Goal: Transaction & Acquisition: Purchase product/service

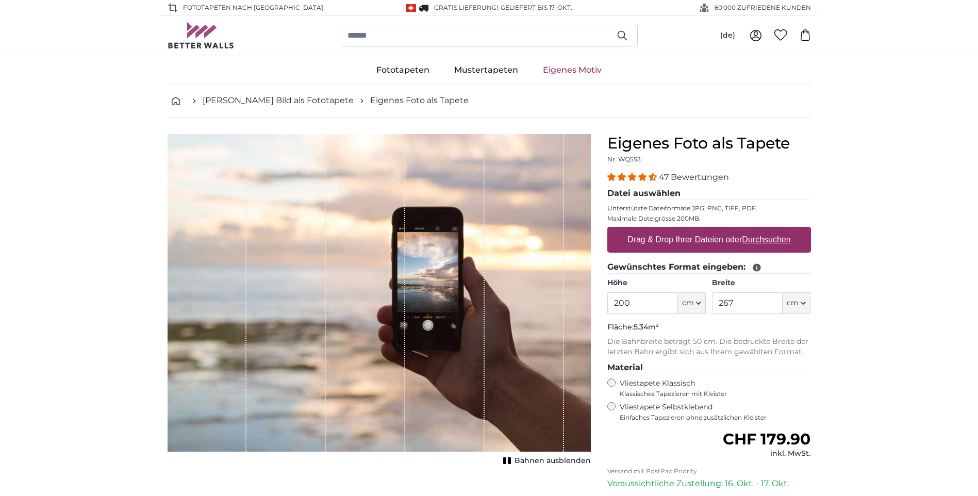
click at [763, 239] on u "Durchsuchen" at bounding box center [766, 239] width 48 height 9
click at [763, 230] on input "Drag & Drop Ihrer Dateien oder Durchsuchen" at bounding box center [709, 228] width 204 height 3
type input "**********"
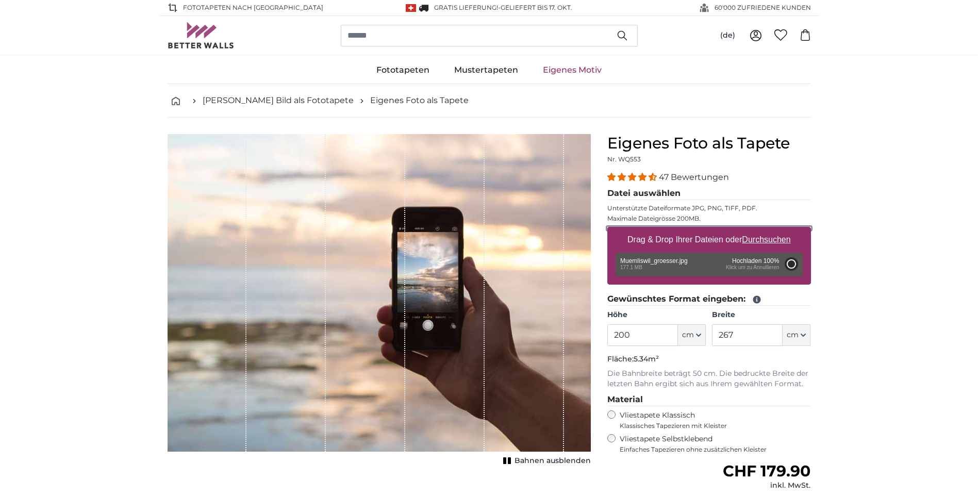
type input "300"
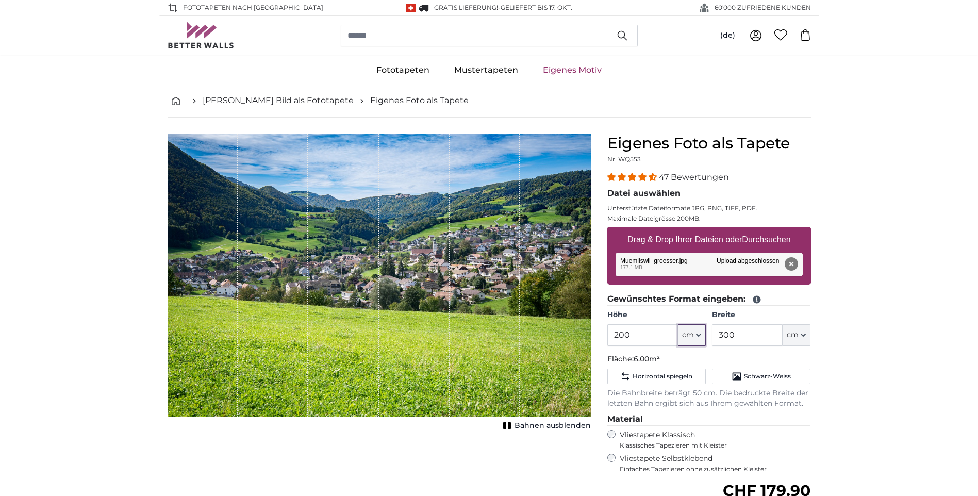
click at [691, 337] on span "cm" at bounding box center [688, 335] width 12 height 10
click at [653, 337] on input "200" at bounding box center [642, 335] width 71 height 22
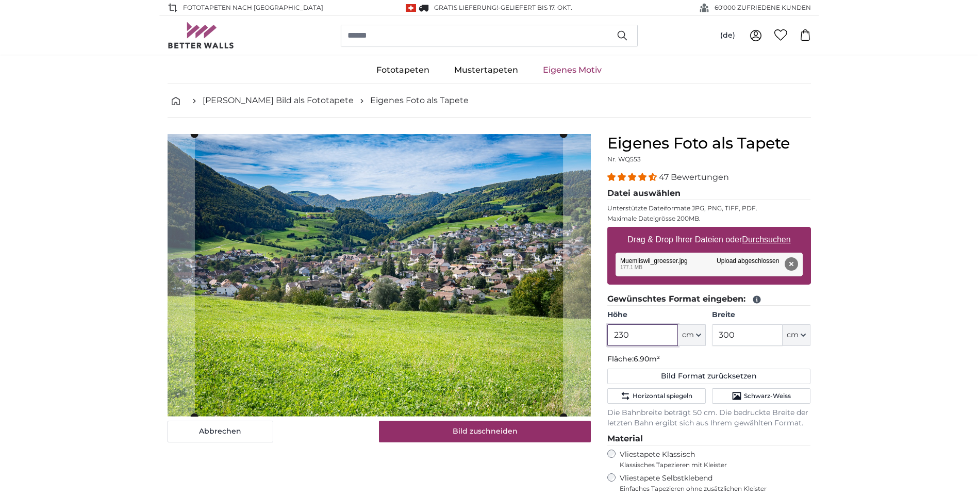
type input "230"
click at [754, 336] on input "300" at bounding box center [747, 335] width 71 height 22
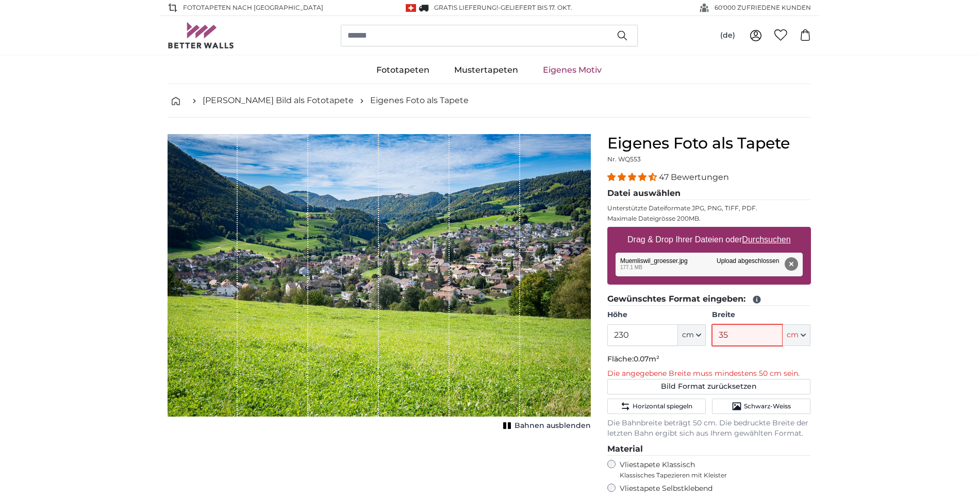
type input "355"
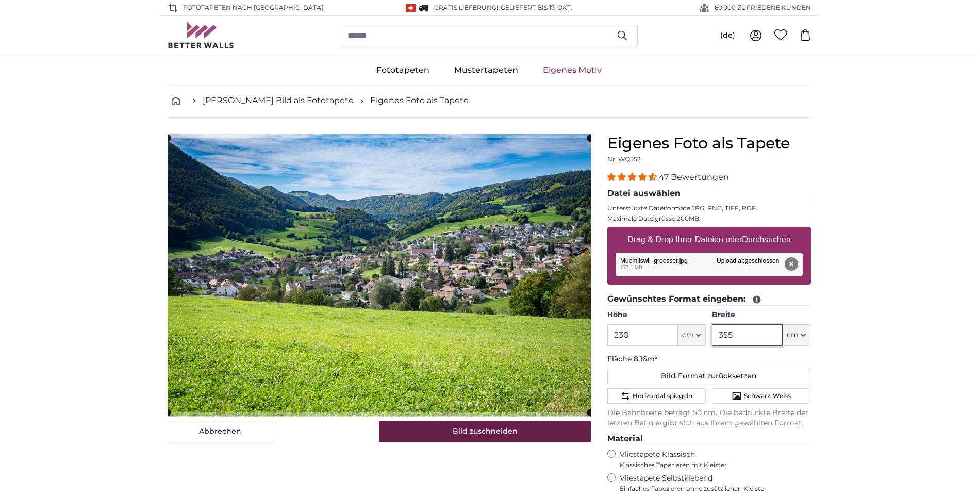
type input "355"
click at [483, 427] on button "Bild zuschneiden" at bounding box center [485, 432] width 212 height 22
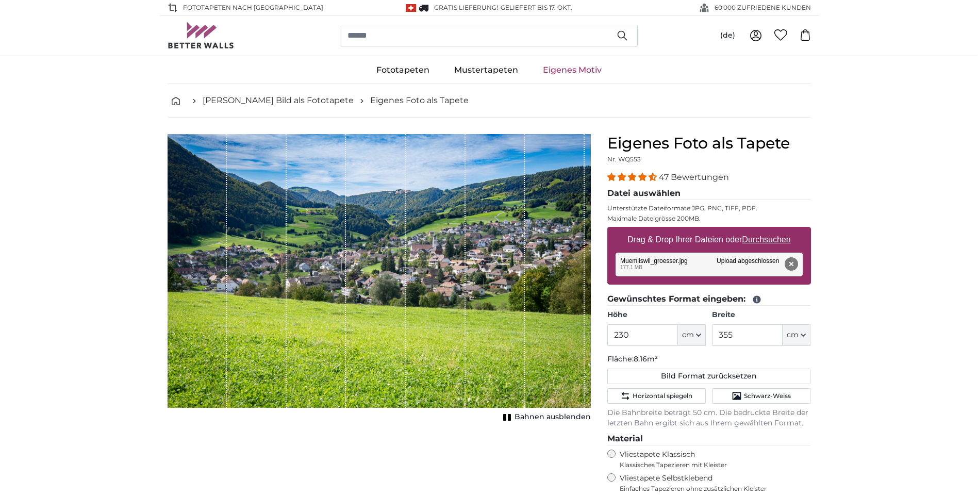
drag, startPoint x: 584, startPoint y: 332, endPoint x: 523, endPoint y: 333, distance: 60.8
click at [523, 333] on div "1 of 1" at bounding box center [379, 271] width 423 height 274
click at [400, 329] on div "1 of 1" at bounding box center [376, 271] width 60 height 274
drag, startPoint x: 405, startPoint y: 328, endPoint x: 378, endPoint y: 356, distance: 38.3
click at [378, 356] on div "1 of 1" at bounding box center [376, 271] width 60 height 274
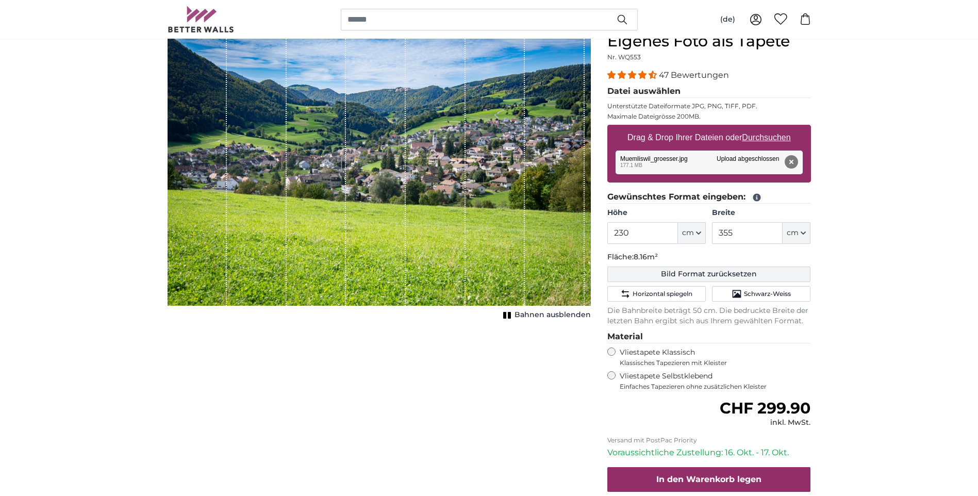
scroll to position [103, 0]
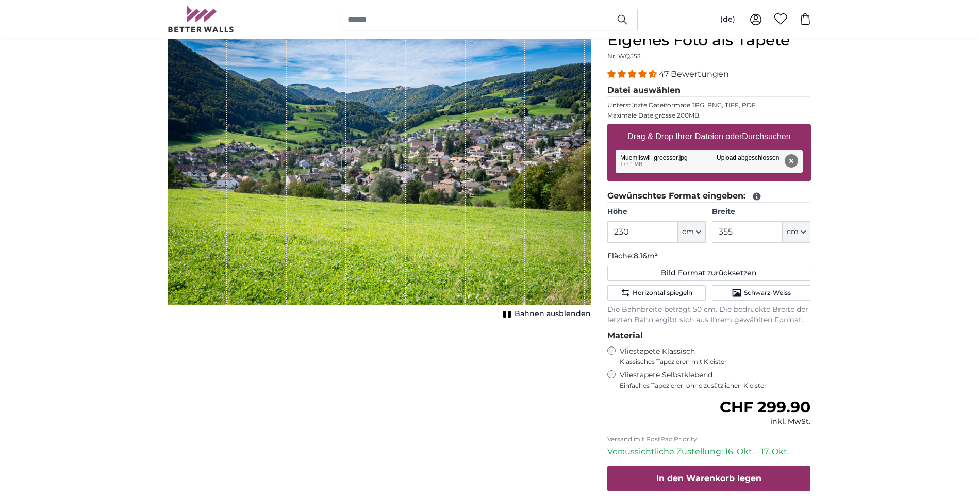
click at [529, 315] on span "Bahnen ausblenden" at bounding box center [552, 314] width 76 height 10
click at [529, 315] on span "Bahnen einblenden" at bounding box center [553, 314] width 76 height 10
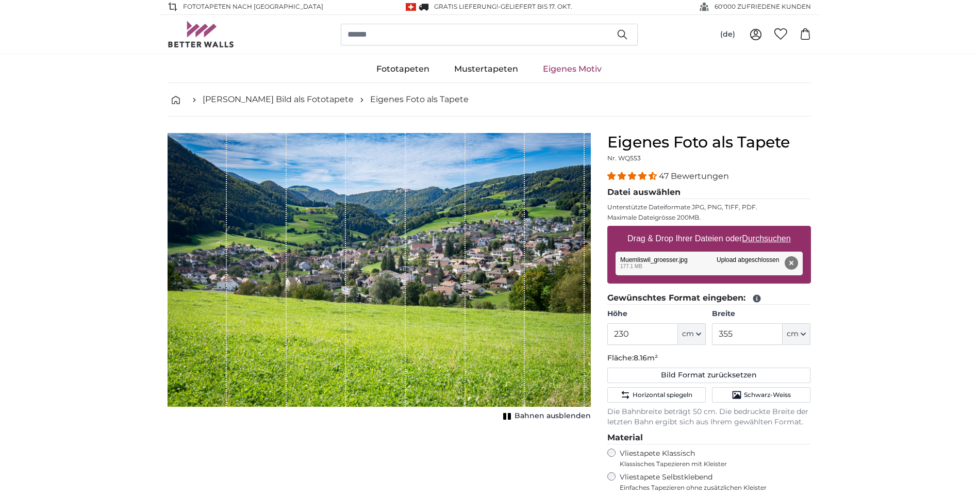
scroll to position [0, 0]
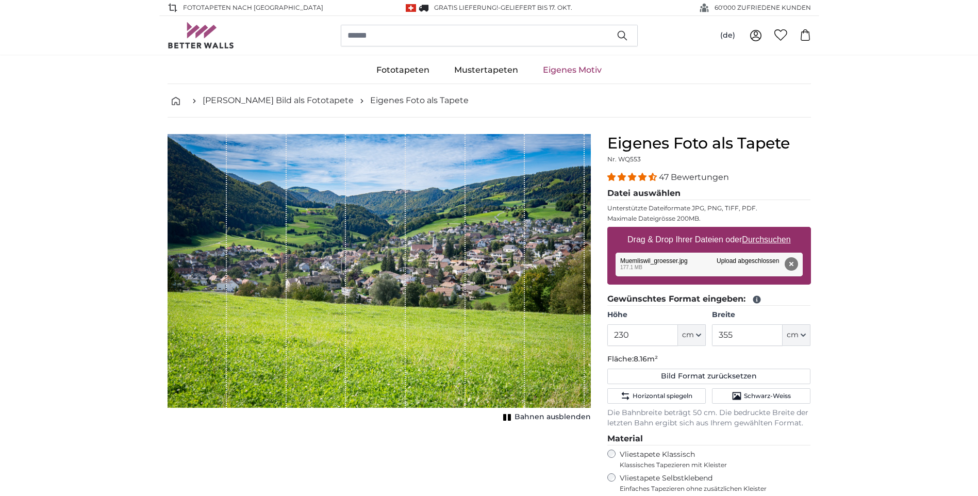
click at [376, 274] on div "1 of 1" at bounding box center [376, 271] width 60 height 274
drag, startPoint x: 184, startPoint y: 163, endPoint x: 572, endPoint y: 325, distance: 419.9
click at [572, 325] on div "1 of 1" at bounding box center [379, 271] width 423 height 274
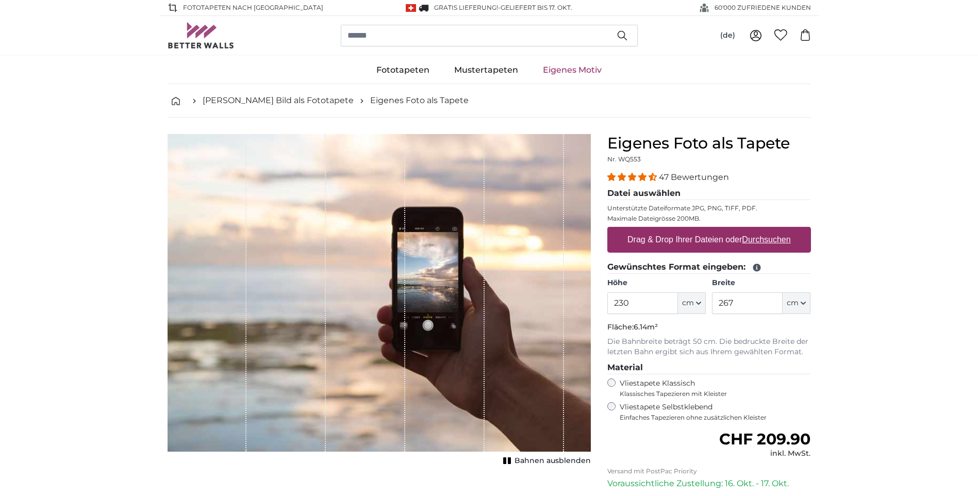
type input "230"
click at [754, 305] on input "267" at bounding box center [747, 303] width 71 height 22
type input "2"
type input "355"
click at [764, 237] on u "Durchsuchen" at bounding box center [766, 239] width 48 height 9
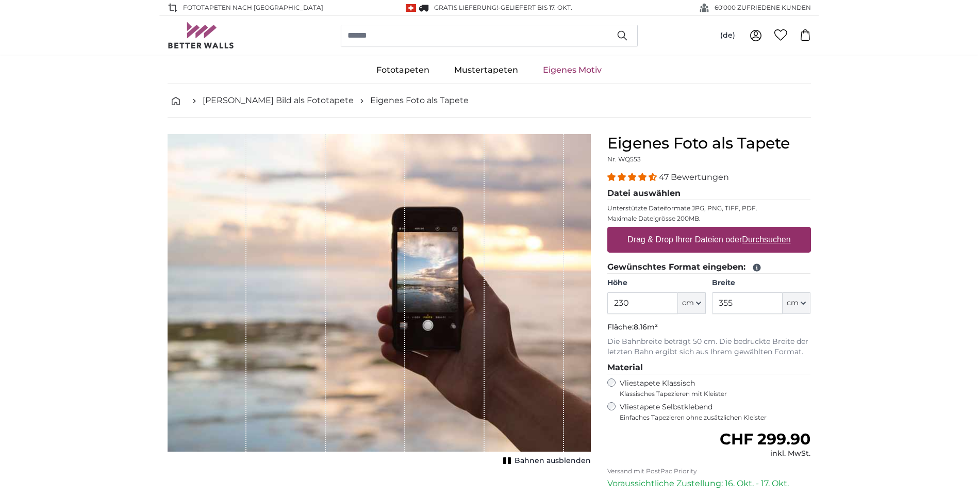
click at [764, 230] on input "Drag & Drop Ihrer Dateien oder Durchsuchen" at bounding box center [709, 228] width 204 height 3
type input "**********"
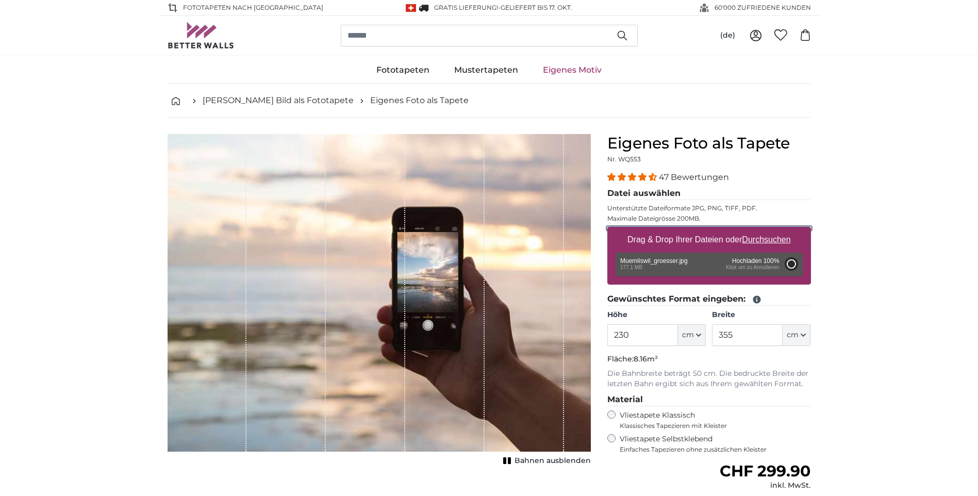
type input "200"
type input "300"
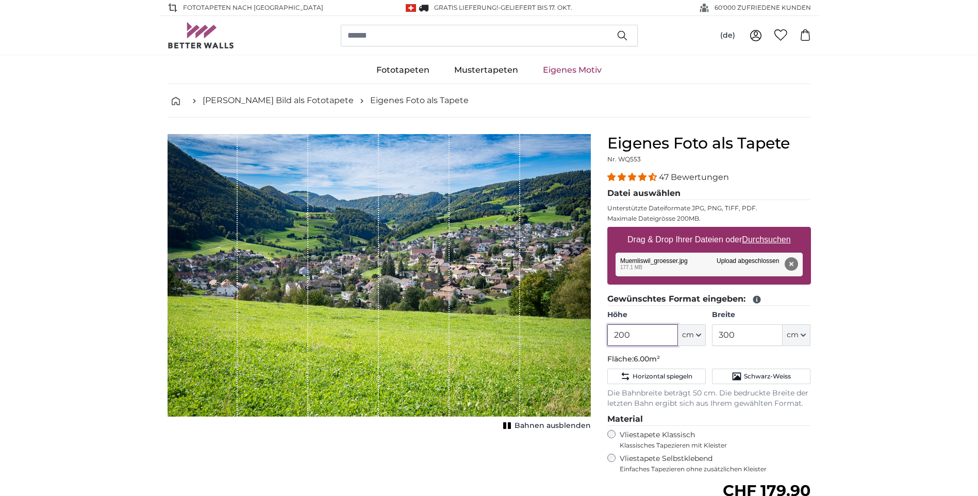
click at [661, 335] on input "200" at bounding box center [642, 335] width 71 height 22
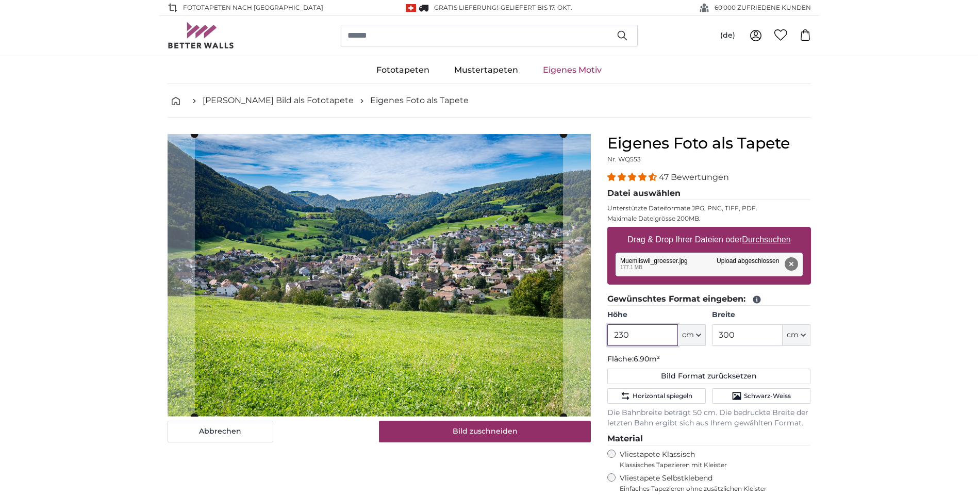
type input "230"
click at [745, 336] on input "300" at bounding box center [747, 335] width 71 height 22
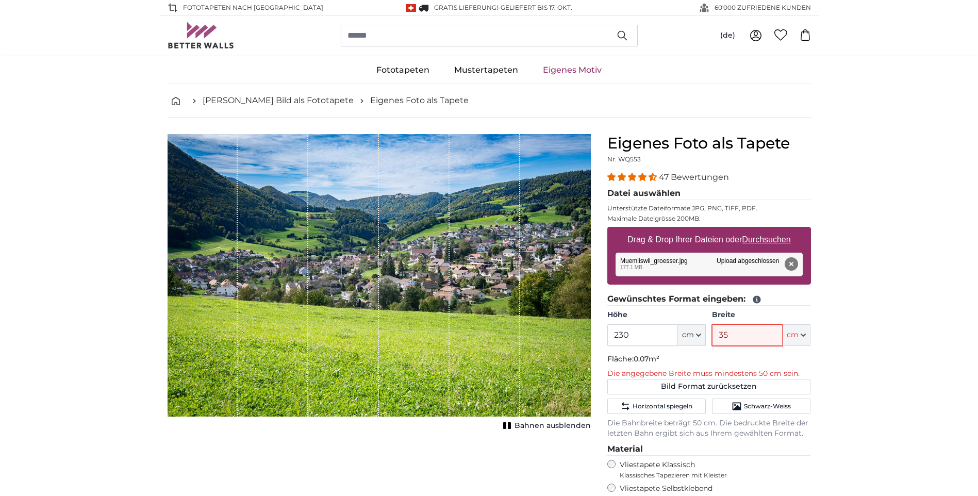
type input "355"
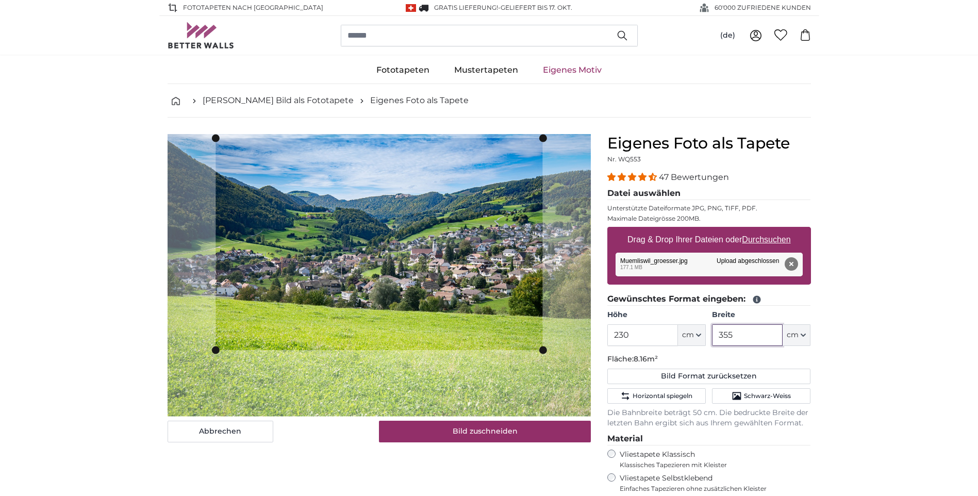
click at [324, 352] on cropper-handle at bounding box center [378, 350] width 327 height 8
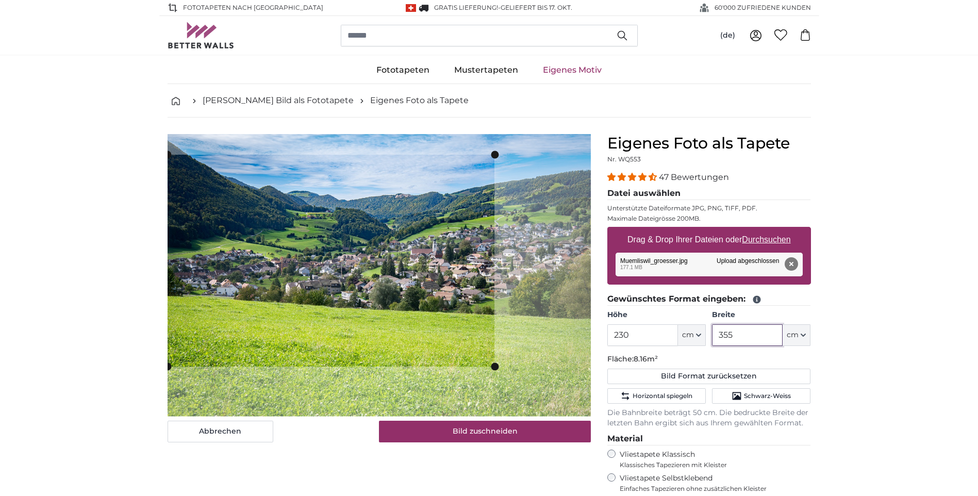
click at [322, 332] on cropper-handle at bounding box center [331, 261] width 327 height 212
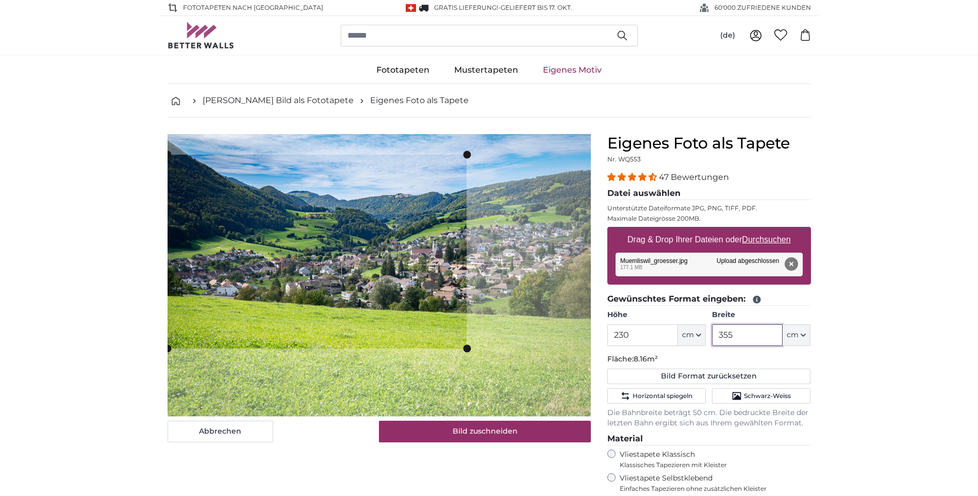
click at [0, 0] on slot at bounding box center [0, 0] width 0 height 0
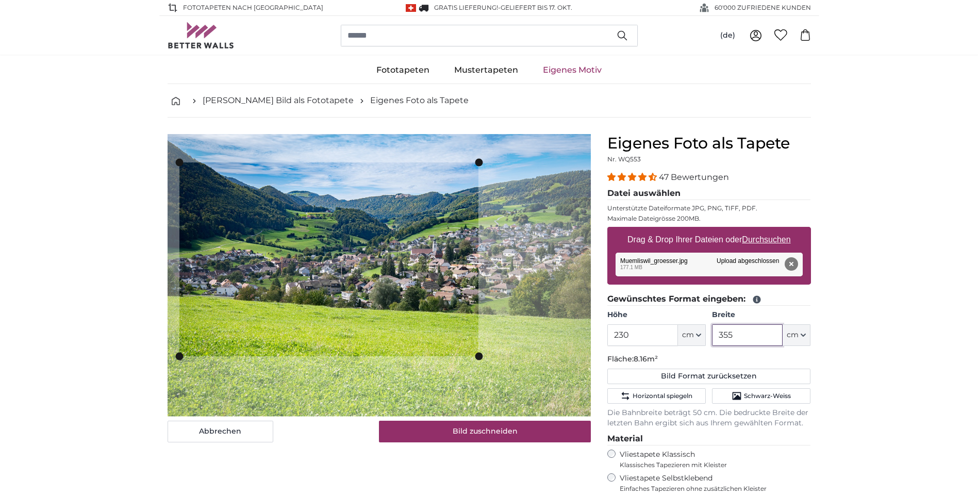
click at [400, 311] on cropper-handle at bounding box center [328, 259] width 299 height 194
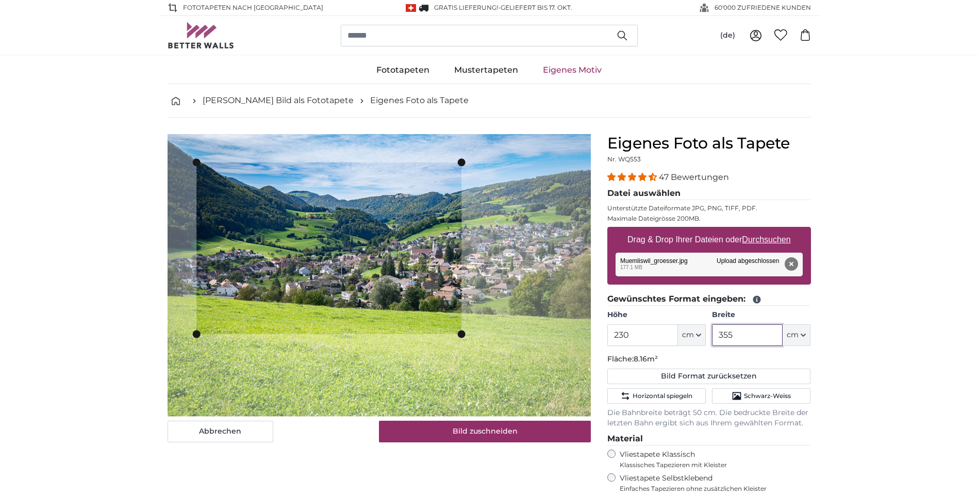
click at [385, 337] on cropper-handle at bounding box center [328, 334] width 265 height 8
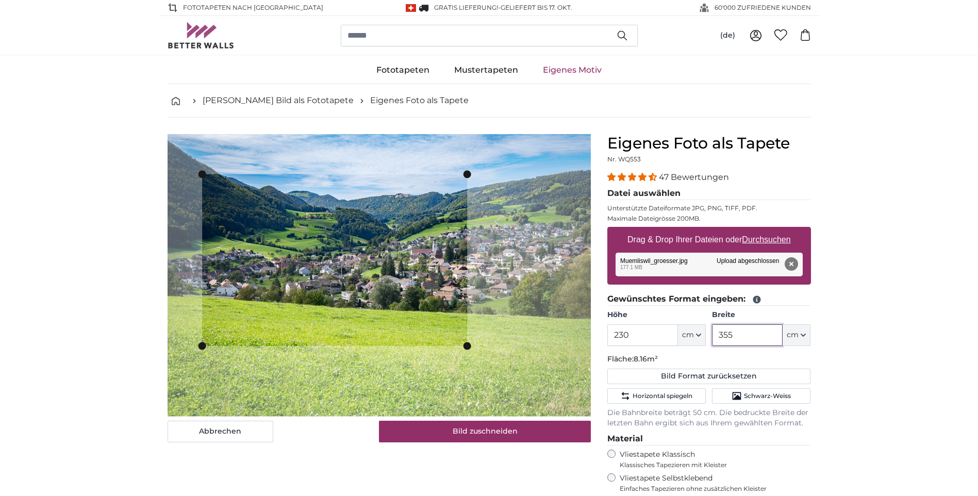
click at [392, 315] on cropper-handle at bounding box center [334, 260] width 265 height 172
type input "355"
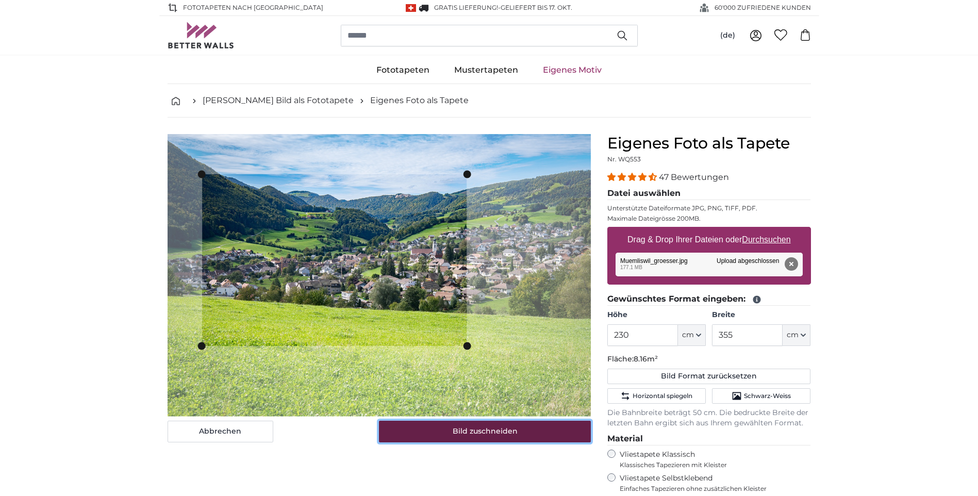
click at [493, 428] on button "Bild zuschneiden" at bounding box center [485, 432] width 212 height 22
